Goal: Navigation & Orientation: Locate item on page

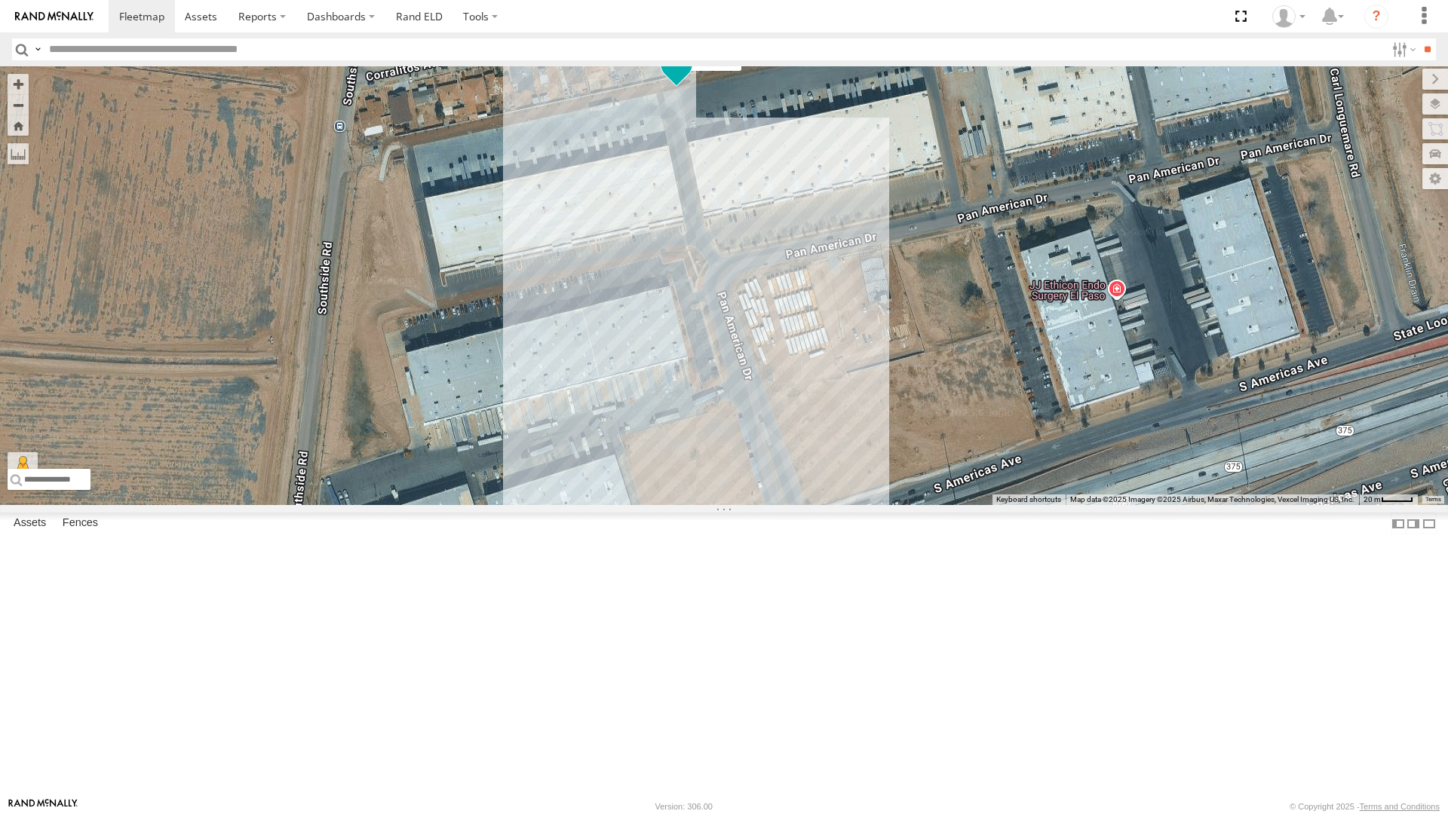
click at [678, 77] on span at bounding box center [676, 63] width 27 height 27
click at [602, 70] on label at bounding box center [595, 65] width 19 height 11
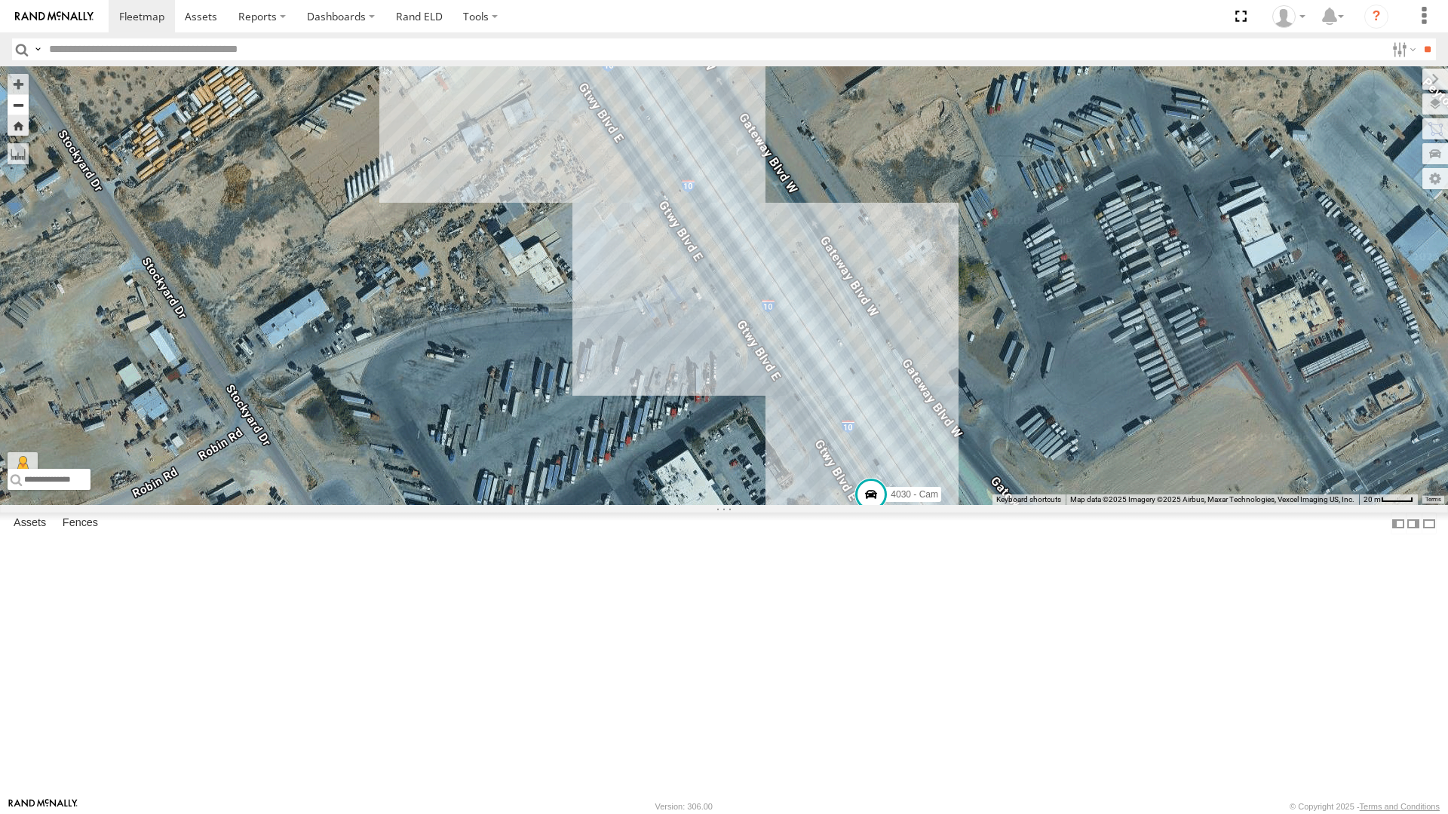
click at [17, 94] on button "Zoom out" at bounding box center [18, 104] width 21 height 21
